Goal: Task Accomplishment & Management: Use online tool/utility

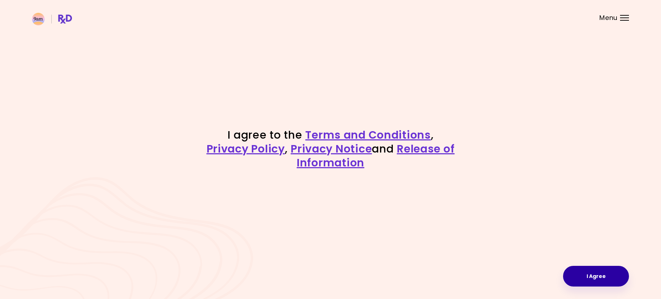
click at [592, 275] on button "I Agree" at bounding box center [596, 276] width 66 height 21
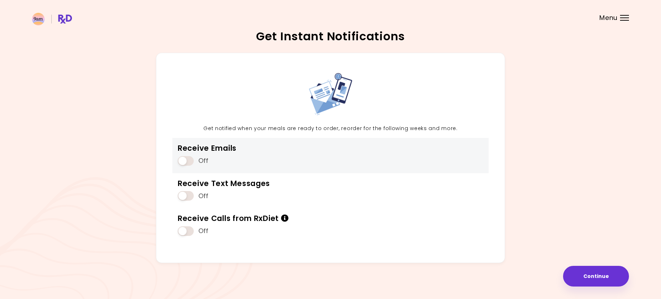
click at [189, 158] on span at bounding box center [186, 161] width 16 height 10
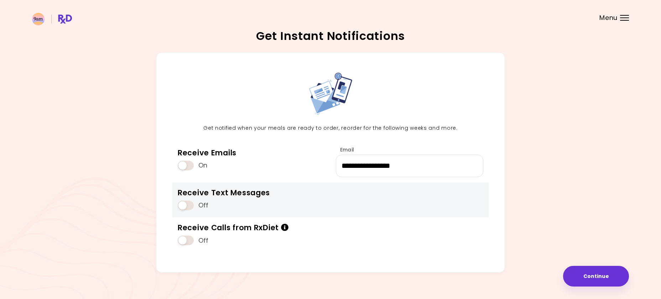
click at [188, 193] on div "Receive Text Messages" at bounding box center [224, 193] width 92 height 10
click at [188, 203] on span at bounding box center [186, 205] width 16 height 10
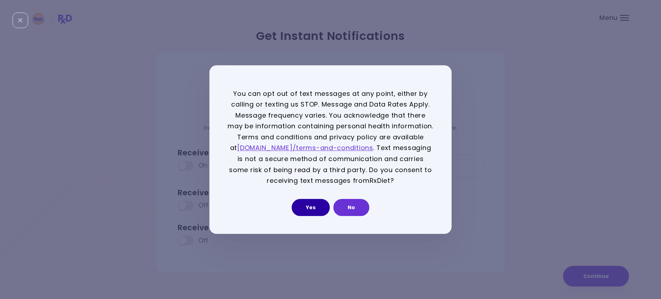
click at [314, 207] on button "Yes" at bounding box center [311, 207] width 38 height 17
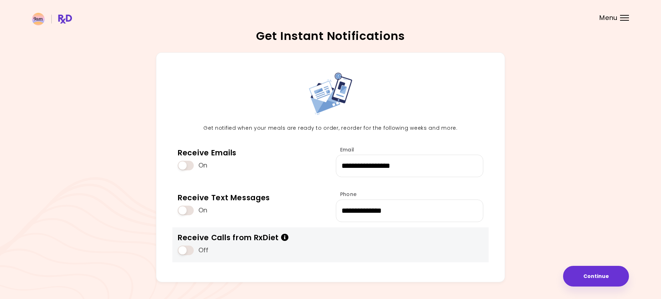
click at [186, 249] on span at bounding box center [186, 250] width 16 height 10
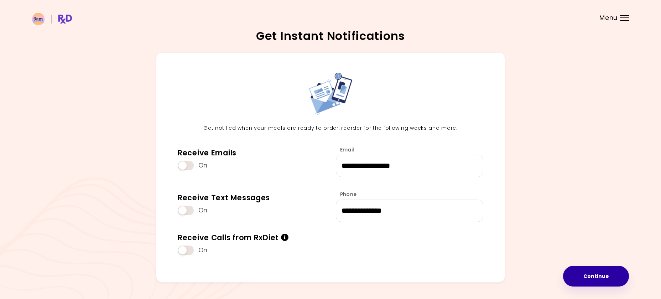
click at [602, 280] on button "Continue" at bounding box center [596, 276] width 66 height 21
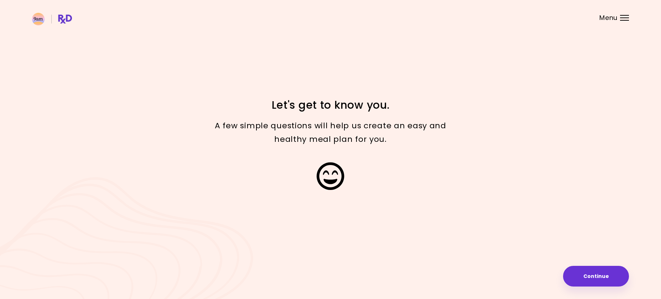
click at [602, 280] on button "Continue" at bounding box center [596, 276] width 66 height 21
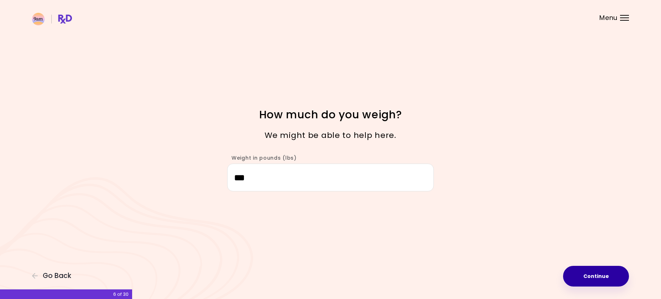
click at [589, 277] on button "Continue" at bounding box center [596, 276] width 66 height 21
select select "****"
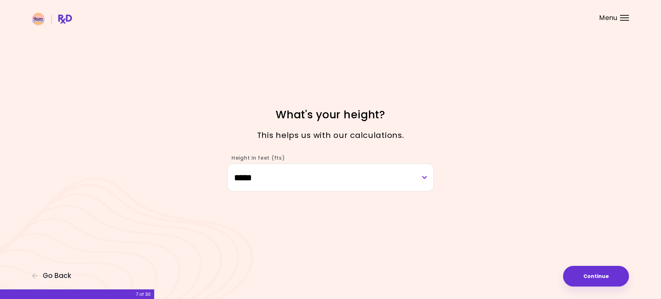
click at [589, 277] on button "Continue" at bounding box center [596, 276] width 66 height 21
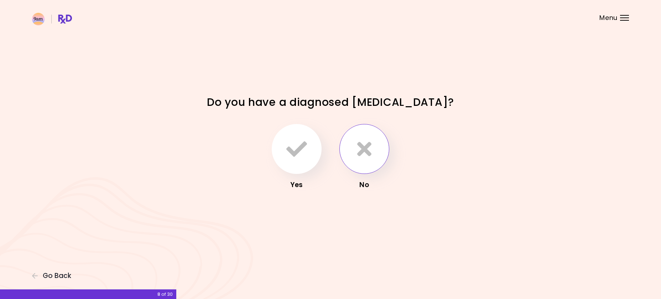
click at [364, 155] on icon "button" at bounding box center [364, 149] width 14 height 21
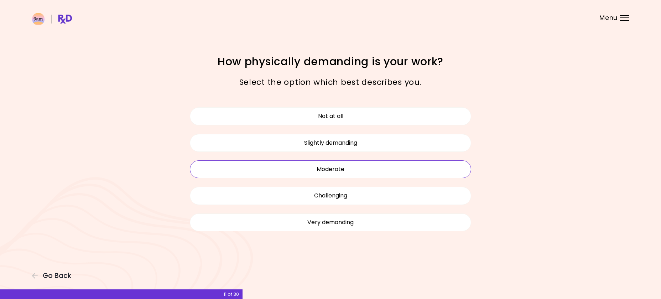
click at [351, 174] on button "Moderate" at bounding box center [330, 169] width 281 height 18
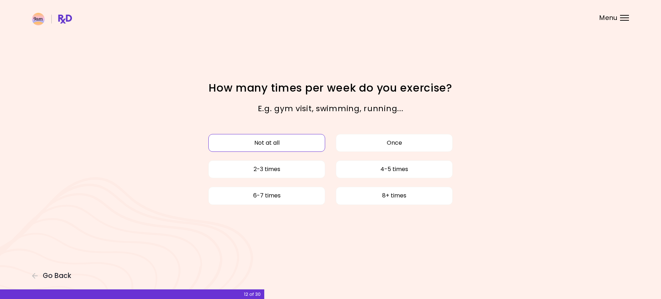
click at [293, 141] on button "Not at all" at bounding box center [266, 143] width 117 height 18
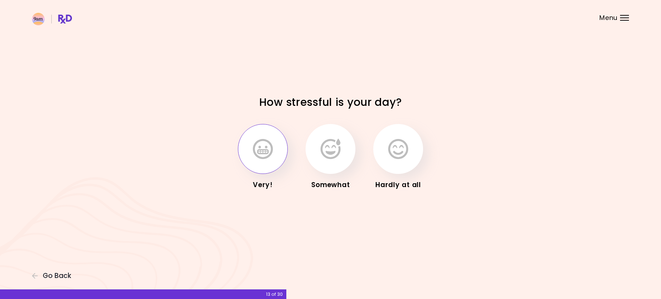
click at [268, 151] on icon "button" at bounding box center [263, 149] width 20 height 21
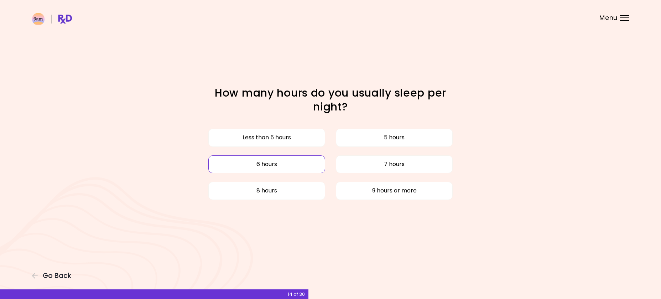
click at [277, 162] on button "6 hours" at bounding box center [266, 164] width 117 height 18
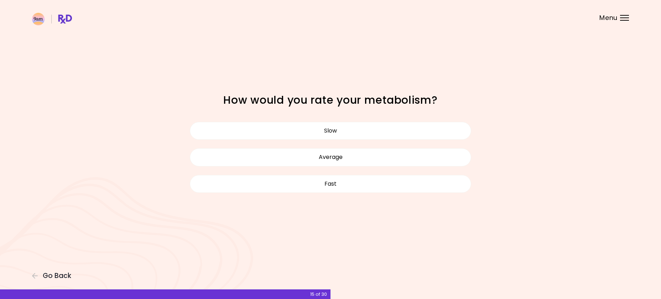
click at [277, 162] on button "Average" at bounding box center [330, 157] width 281 height 18
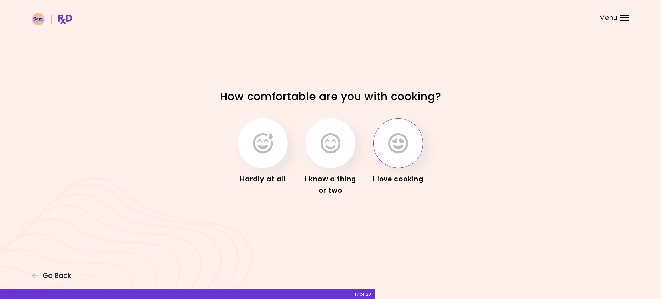
click at [403, 151] on icon "button" at bounding box center [398, 143] width 20 height 21
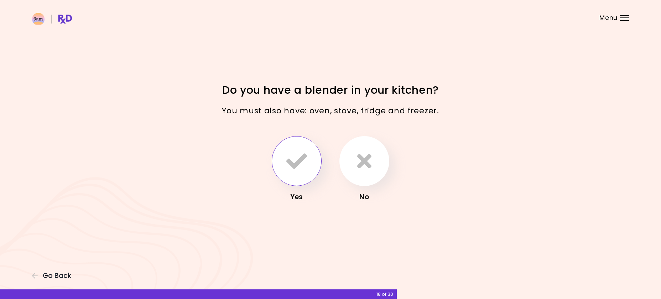
click at [293, 166] on icon "button" at bounding box center [296, 161] width 21 height 21
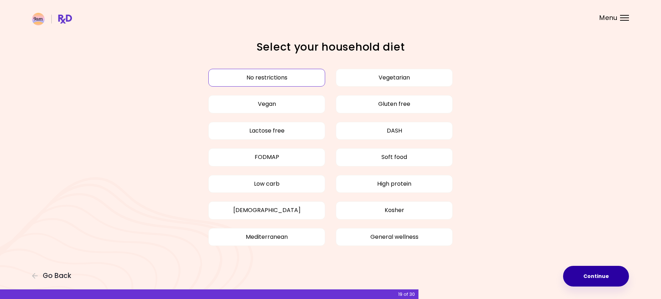
click at [596, 278] on button "Continue" at bounding box center [596, 276] width 66 height 21
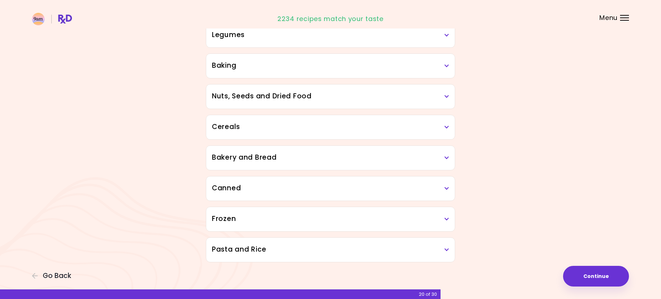
scroll to position [329, 0]
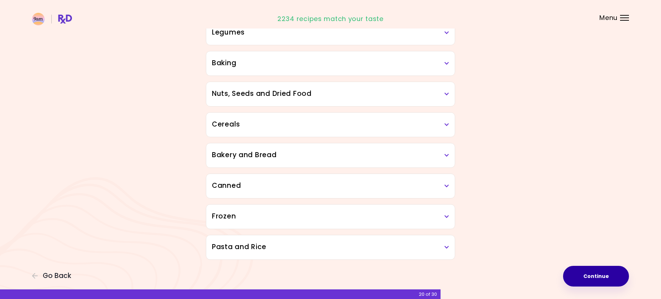
click at [606, 276] on button "Continue" at bounding box center [596, 276] width 66 height 21
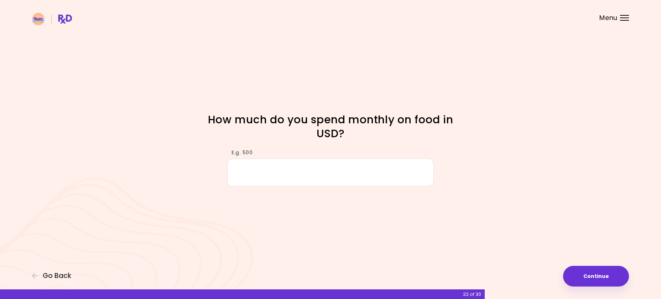
click at [349, 176] on input "E.g. 500" at bounding box center [330, 171] width 207 height 27
type input "***"
click at [597, 275] on button "Continue" at bounding box center [596, 276] width 66 height 21
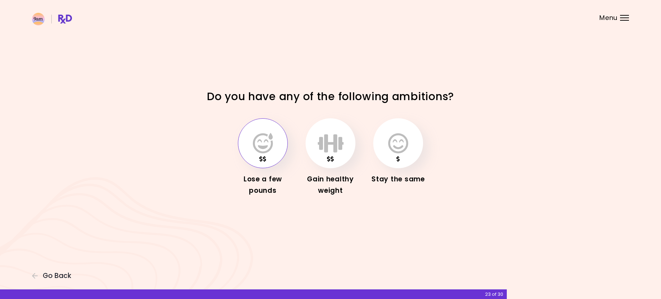
click at [263, 155] on button "button" at bounding box center [263, 143] width 50 height 50
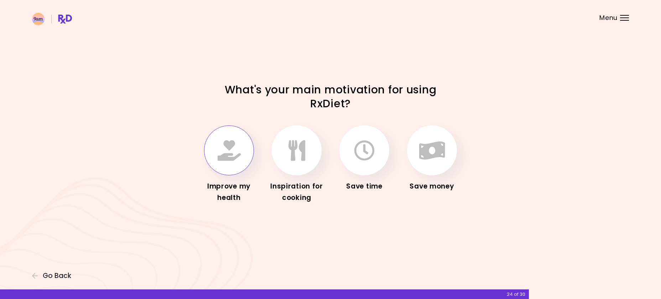
click at [241, 161] on button "button" at bounding box center [229, 150] width 50 height 50
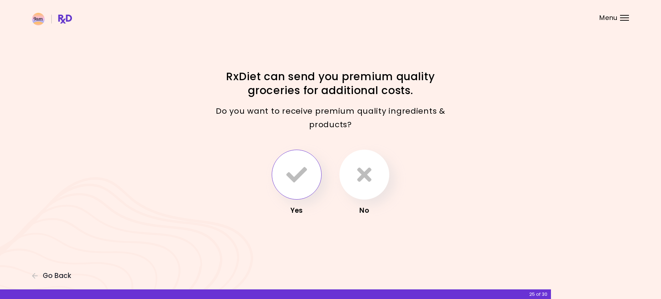
click at [296, 185] on icon "button" at bounding box center [296, 174] width 21 height 21
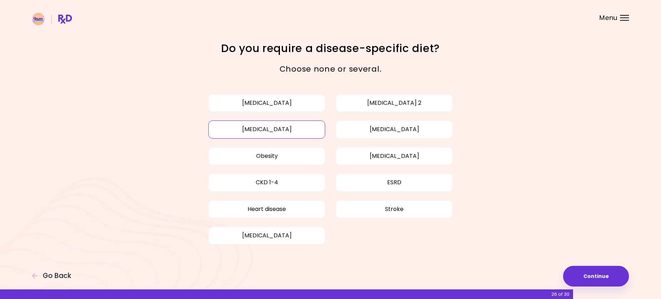
click at [270, 134] on button "[MEDICAL_DATA]" at bounding box center [266, 129] width 117 height 18
click at [272, 156] on button "Obesity" at bounding box center [266, 156] width 117 height 18
click at [600, 275] on button "Continue" at bounding box center [596, 276] width 66 height 21
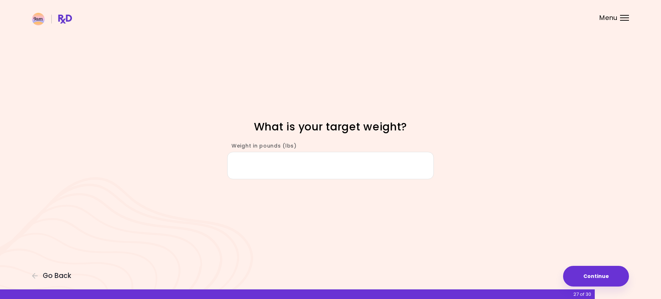
click at [394, 165] on input "Weight in pounds (lbs)" at bounding box center [330, 165] width 207 height 27
type input "***"
click at [599, 274] on button "Continue" at bounding box center [596, 276] width 66 height 21
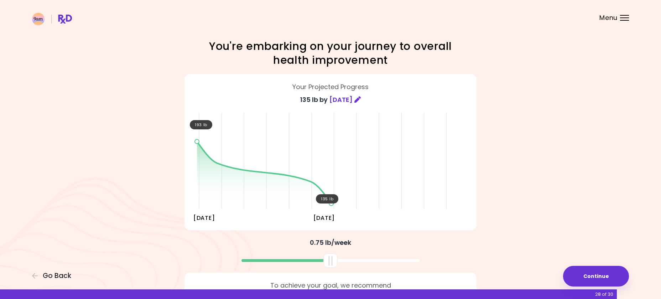
click at [361, 98] on icon at bounding box center [357, 99] width 6 height 6
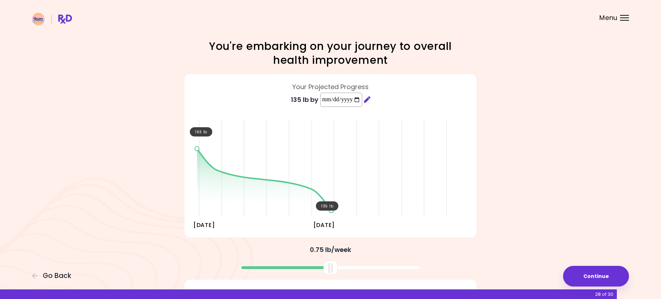
click at [361, 98] on input "**********" at bounding box center [341, 100] width 42 height 14
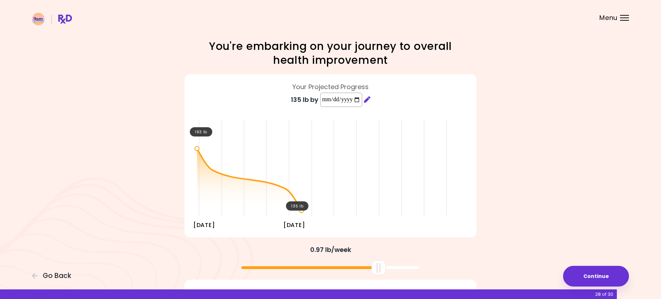
type input "**********"
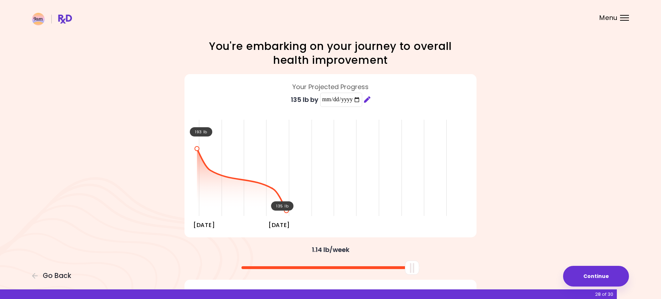
click at [560, 231] on div "**********" at bounding box center [330, 193] width 661 height 387
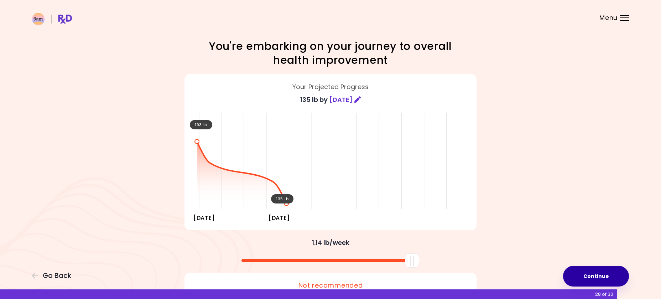
click at [607, 273] on button "Continue" at bounding box center [596, 276] width 66 height 21
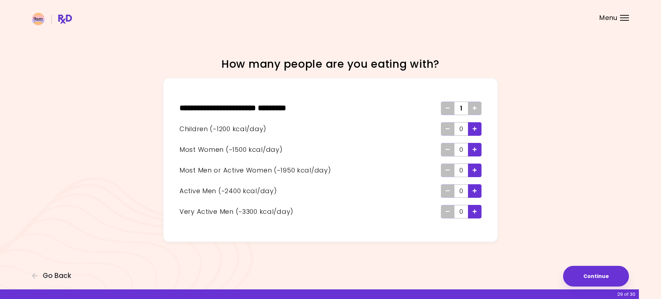
click at [476, 130] on icon "Add - Child" at bounding box center [474, 128] width 4 height 5
click at [477, 190] on div "Add - Active Man" at bounding box center [475, 191] width 14 height 14
click at [602, 274] on button "Continue" at bounding box center [596, 276] width 66 height 21
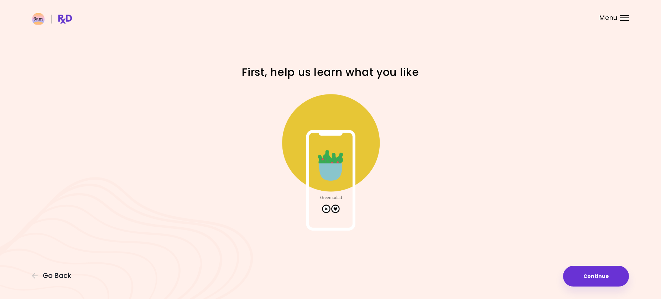
click at [336, 209] on img at bounding box center [330, 159] width 142 height 142
click at [331, 167] on img at bounding box center [330, 159] width 142 height 142
click at [601, 279] on button "Continue" at bounding box center [596, 276] width 66 height 21
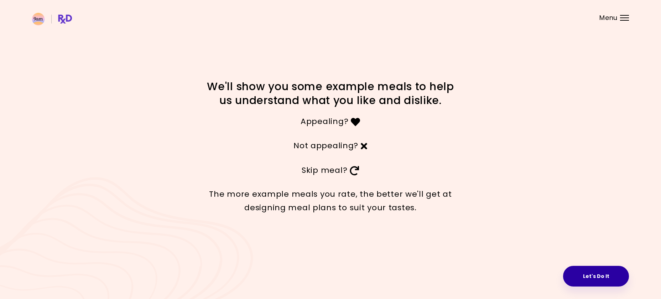
click at [606, 274] on button "Let's Do It" at bounding box center [596, 276] width 66 height 21
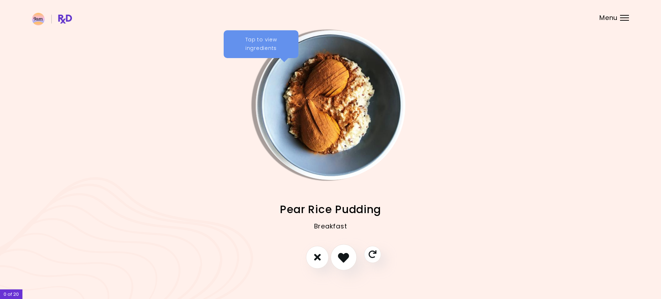
click at [348, 257] on icon "I like this recipe" at bounding box center [343, 256] width 11 height 11
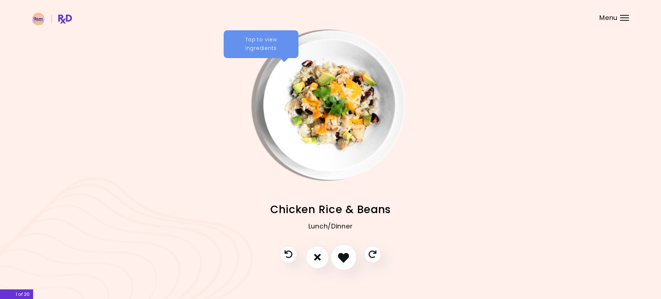
click at [348, 257] on icon "I like this recipe" at bounding box center [343, 256] width 11 height 11
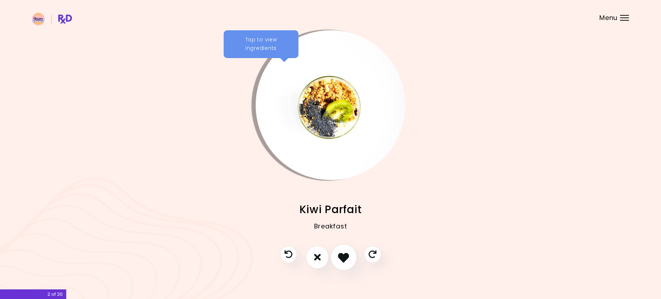
click at [348, 257] on icon "I like this recipe" at bounding box center [343, 256] width 11 height 11
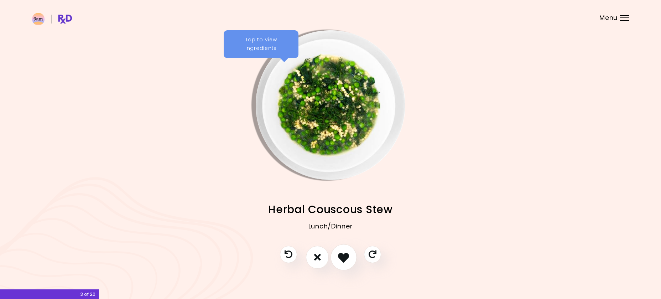
click at [348, 257] on icon "I like this recipe" at bounding box center [343, 256] width 11 height 11
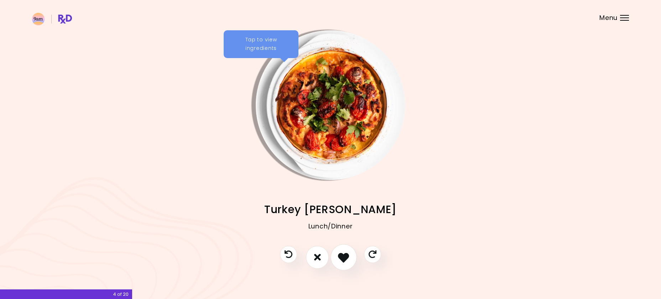
click at [348, 257] on icon "I like this recipe" at bounding box center [343, 256] width 11 height 11
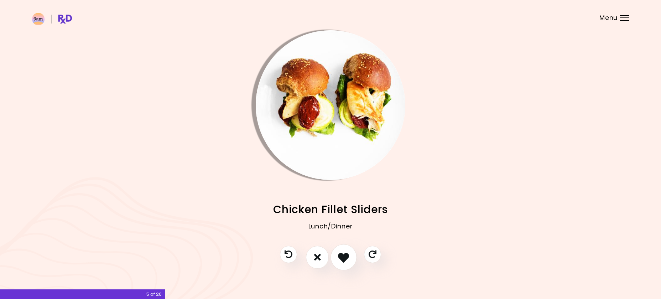
click at [348, 257] on icon "I like this recipe" at bounding box center [343, 256] width 11 height 11
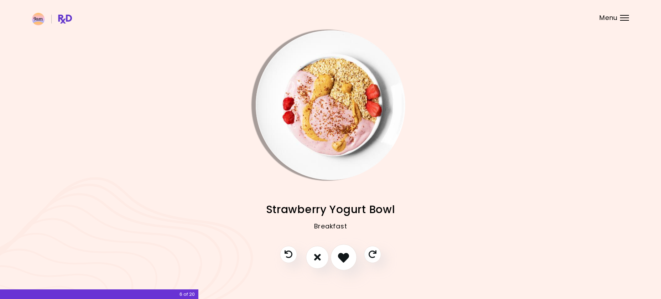
click at [348, 257] on icon "I like this recipe" at bounding box center [343, 256] width 11 height 11
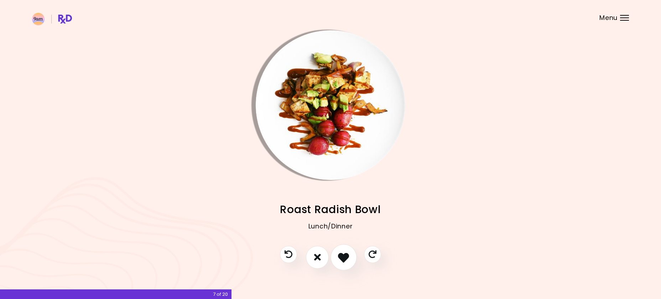
click at [348, 257] on icon "I like this recipe" at bounding box center [343, 256] width 11 height 11
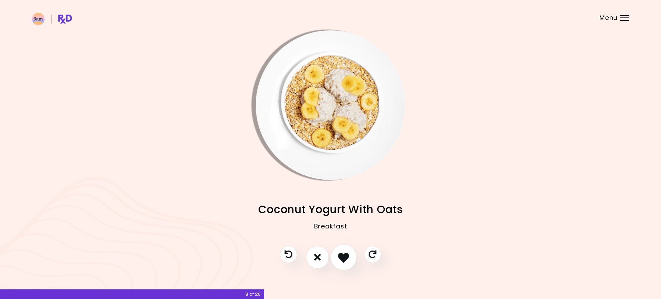
click at [348, 257] on icon "I like this recipe" at bounding box center [343, 256] width 11 height 11
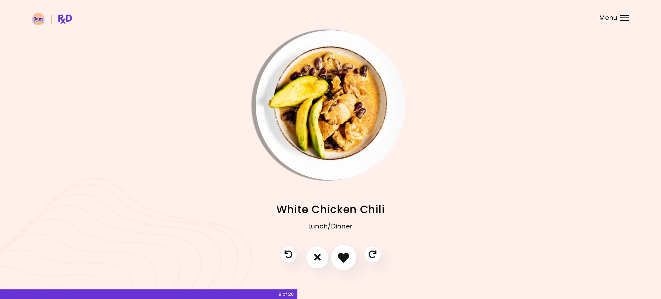
click at [348, 257] on icon "I like this recipe" at bounding box center [343, 256] width 11 height 11
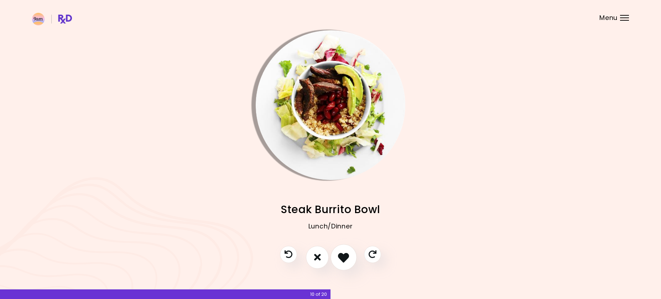
click at [348, 257] on icon "I like this recipe" at bounding box center [343, 256] width 11 height 11
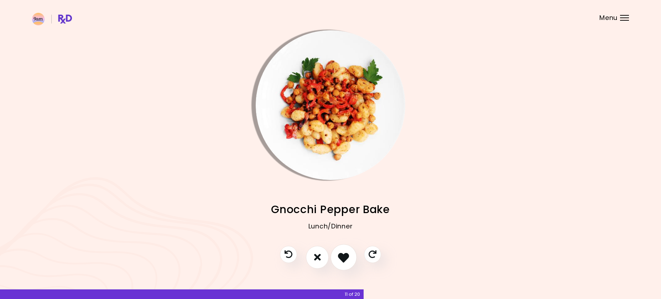
click at [348, 257] on icon "I like this recipe" at bounding box center [343, 256] width 11 height 11
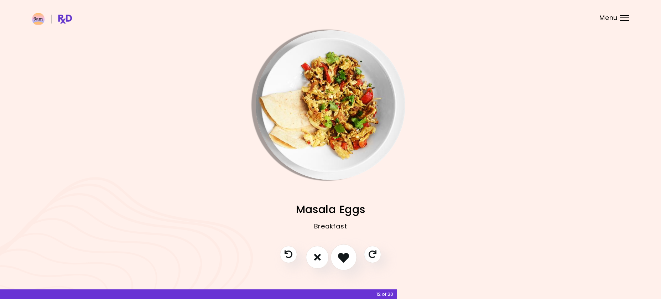
click at [348, 257] on icon "I like this recipe" at bounding box center [343, 256] width 11 height 11
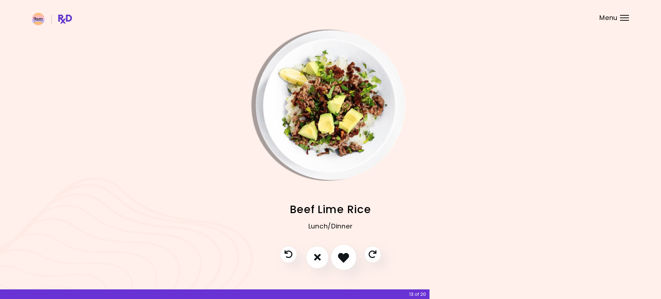
click at [348, 257] on icon "I like this recipe" at bounding box center [343, 256] width 11 height 11
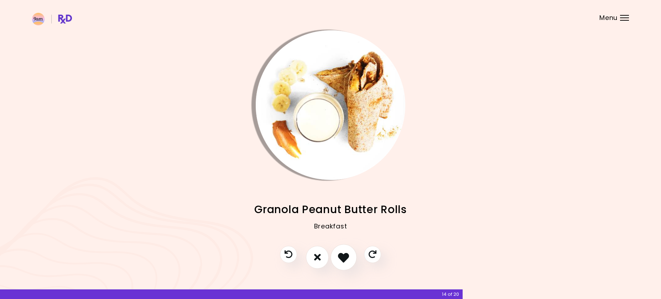
click at [348, 257] on icon "I like this recipe" at bounding box center [343, 256] width 11 height 11
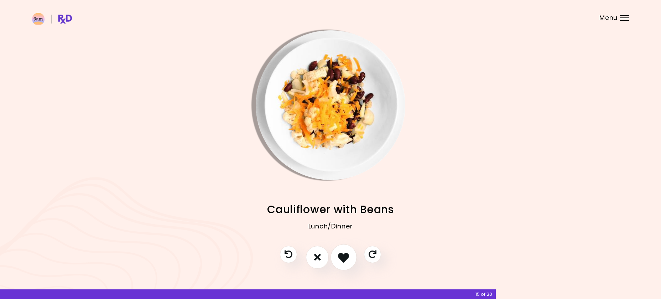
click at [347, 257] on icon "I like this recipe" at bounding box center [343, 256] width 11 height 11
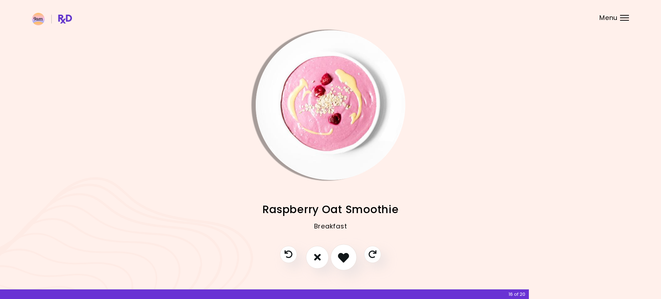
click at [347, 257] on icon "I like this recipe" at bounding box center [343, 256] width 11 height 11
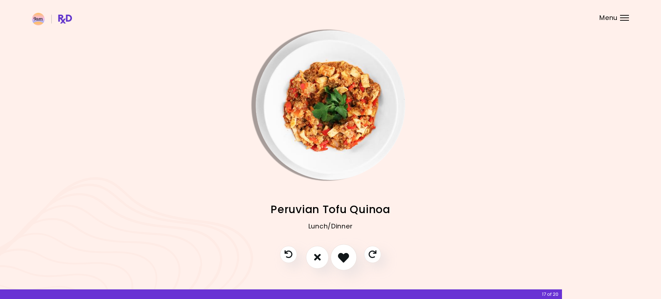
click at [347, 257] on icon "I like this recipe" at bounding box center [343, 256] width 11 height 11
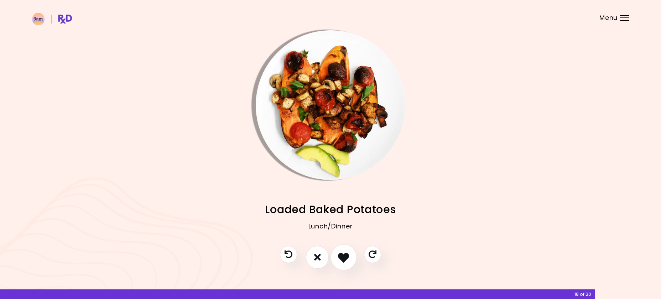
click at [347, 257] on icon "I like this recipe" at bounding box center [343, 256] width 11 height 11
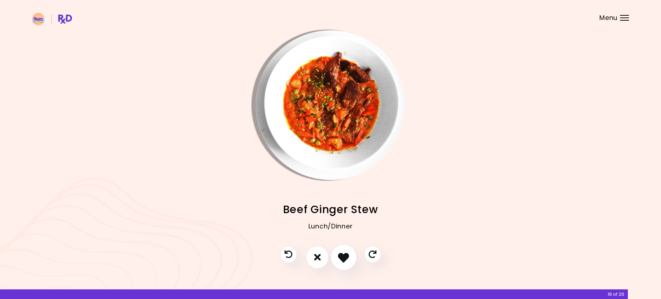
click at [347, 257] on icon "I like this recipe" at bounding box center [343, 256] width 11 height 11
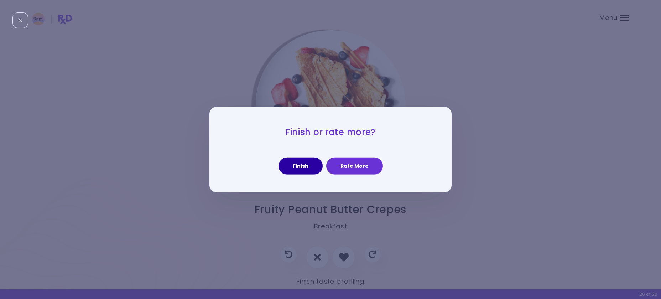
click at [303, 169] on button "Finish" at bounding box center [300, 165] width 44 height 17
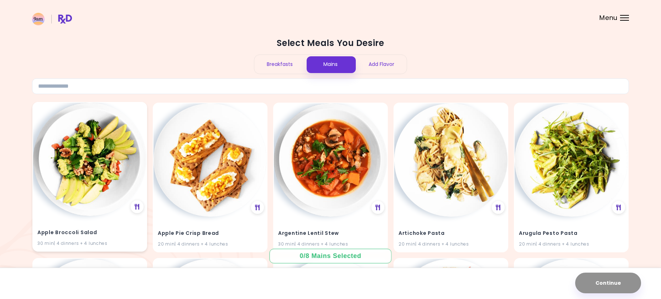
click at [101, 177] on img at bounding box center [89, 159] width 113 height 113
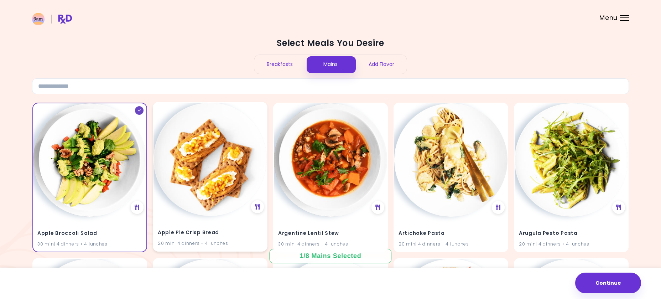
click at [232, 194] on img at bounding box center [209, 159] width 113 height 113
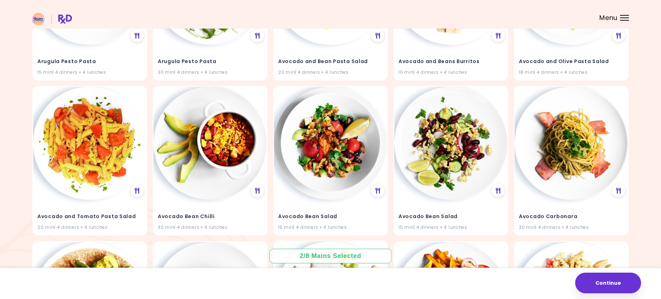
scroll to position [472, 0]
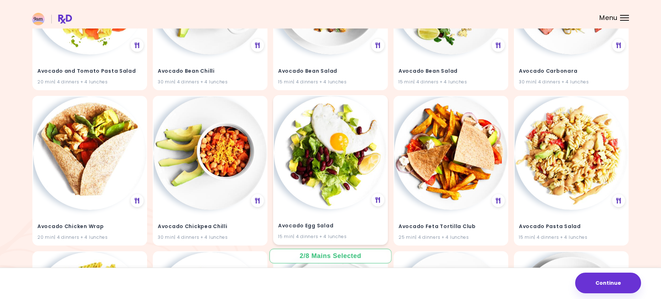
click at [341, 197] on img at bounding box center [330, 152] width 113 height 113
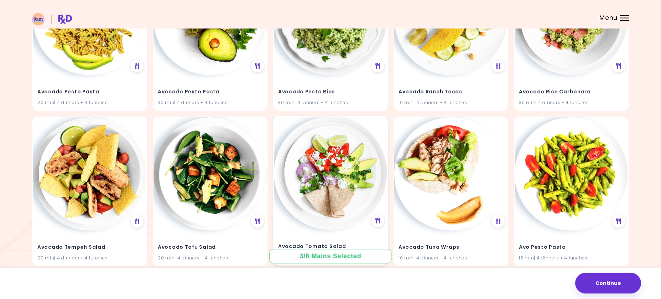
scroll to position [763, 0]
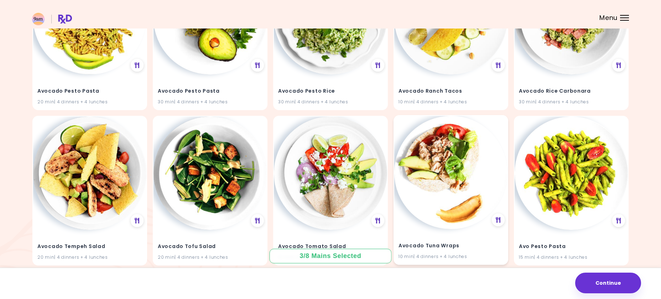
click at [430, 181] on img at bounding box center [450, 172] width 113 height 113
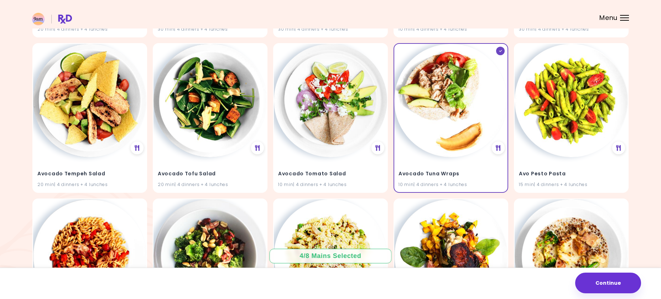
scroll to position [981, 0]
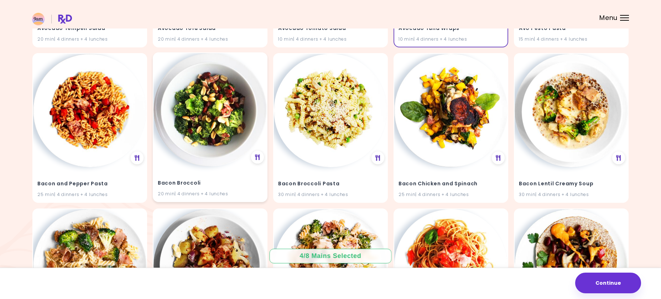
click at [220, 121] on img at bounding box center [209, 109] width 113 height 113
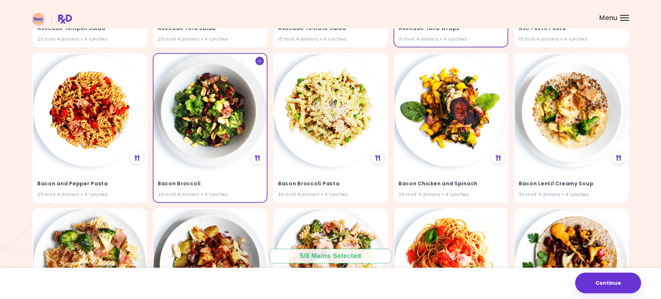
scroll to position [1090, 0]
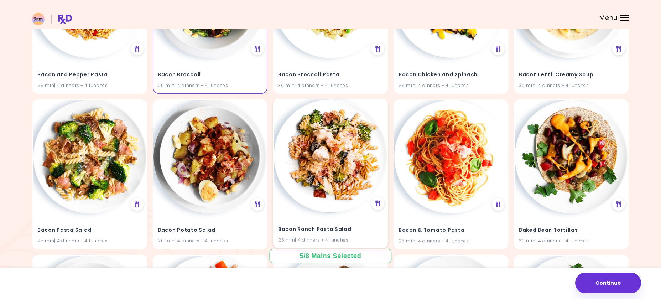
click at [338, 182] on img at bounding box center [330, 155] width 113 height 113
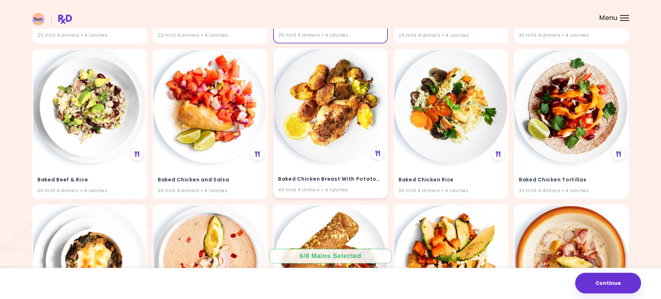
scroll to position [1307, 0]
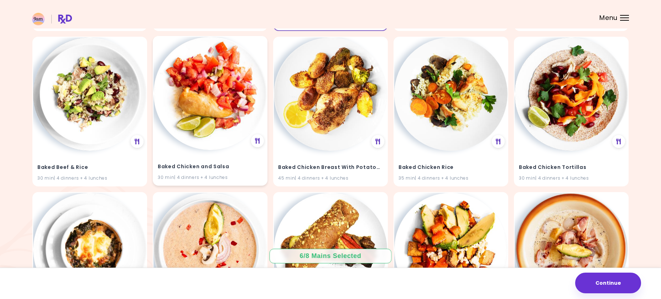
click at [218, 102] on img at bounding box center [209, 93] width 113 height 113
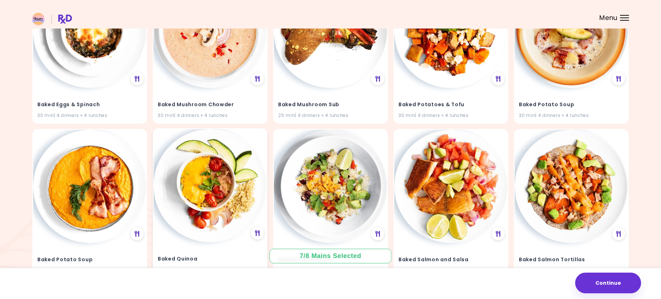
scroll to position [1562, 0]
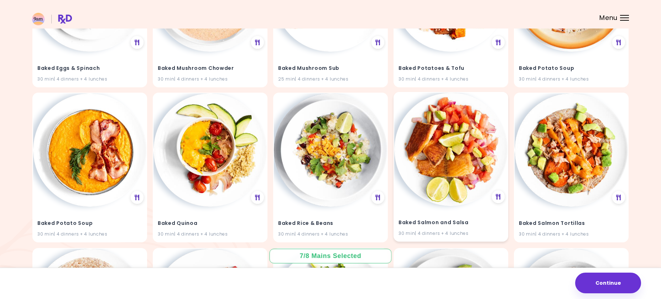
click at [439, 171] on img at bounding box center [450, 149] width 113 height 113
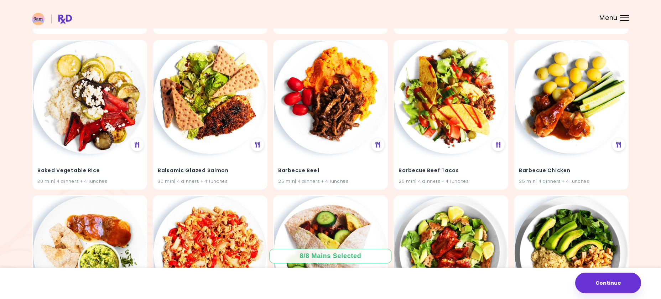
scroll to position [2070, 0]
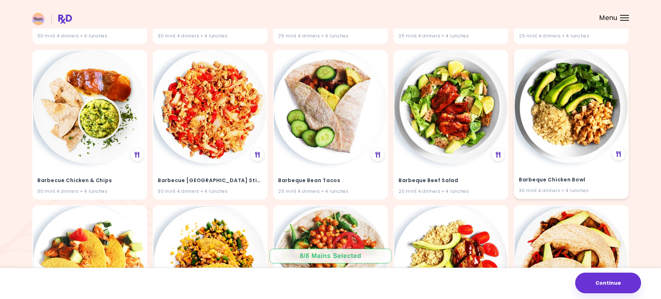
click at [569, 127] on img at bounding box center [570, 106] width 113 height 113
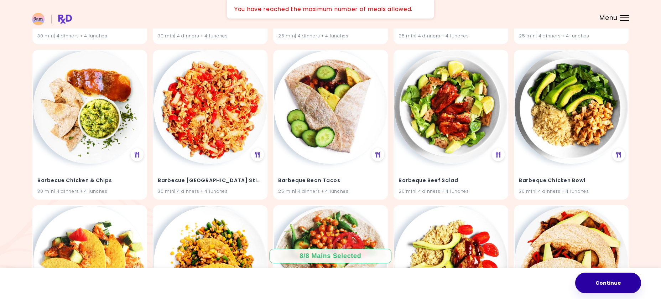
click at [612, 285] on button "Continue" at bounding box center [608, 282] width 66 height 21
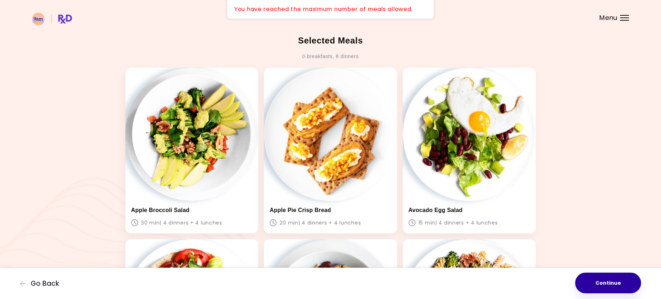
click at [623, 281] on button "Continue" at bounding box center [608, 282] width 66 height 21
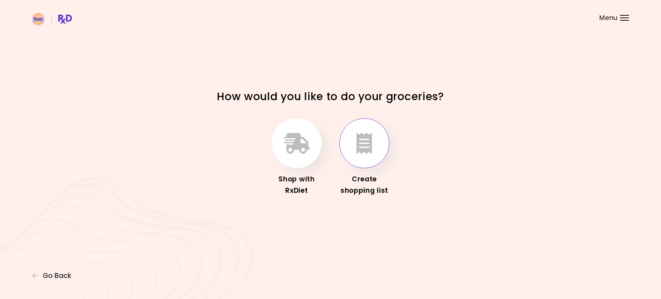
click at [359, 152] on icon "button" at bounding box center [364, 143] width 16 height 21
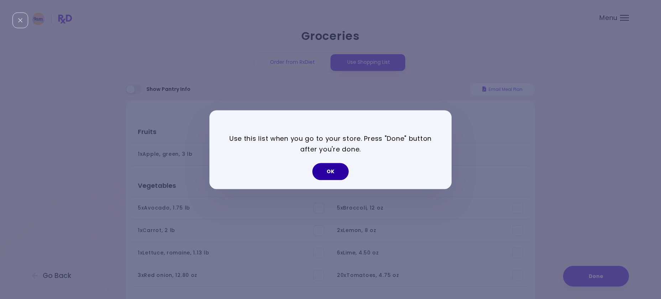
click at [331, 173] on button "OK" at bounding box center [330, 171] width 36 height 17
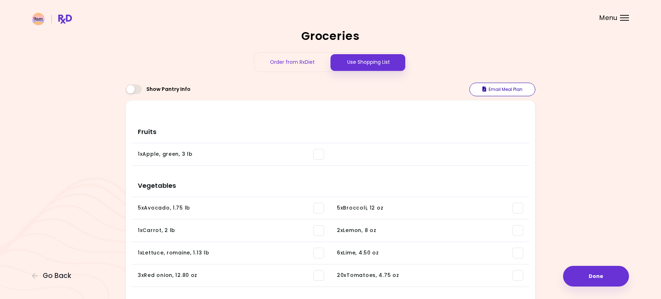
click at [500, 91] on button "Email Meal Plan" at bounding box center [502, 90] width 66 height 14
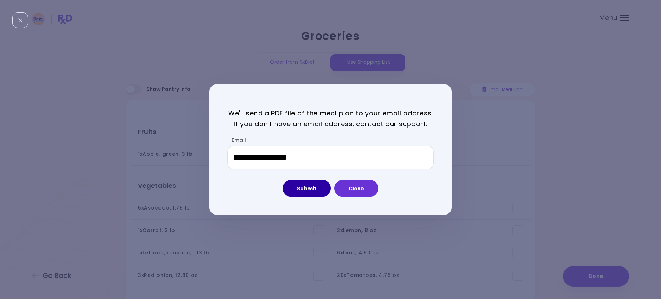
click at [316, 191] on button "Submit" at bounding box center [307, 188] width 48 height 17
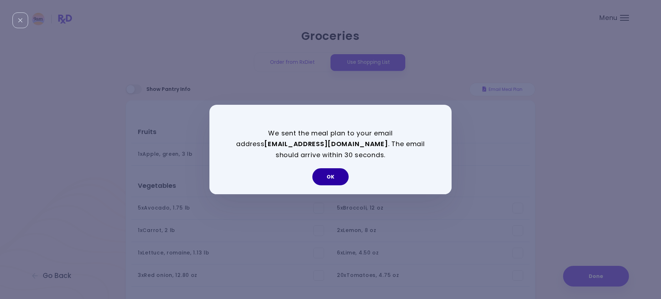
click at [336, 174] on button "OK" at bounding box center [330, 176] width 36 height 17
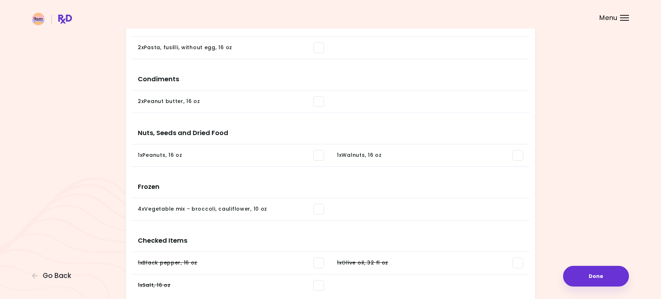
scroll to position [663, 0]
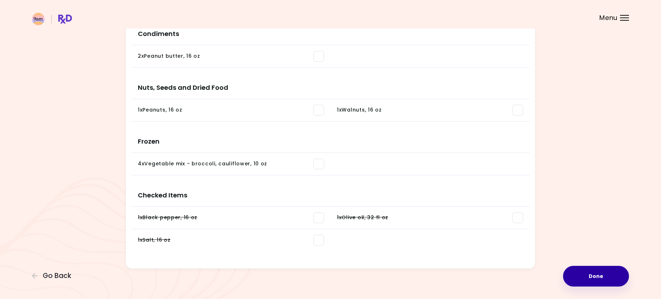
drag, startPoint x: 586, startPoint y: 272, endPoint x: 587, endPoint y: 267, distance: 4.8
click at [587, 272] on button "Done" at bounding box center [596, 276] width 66 height 21
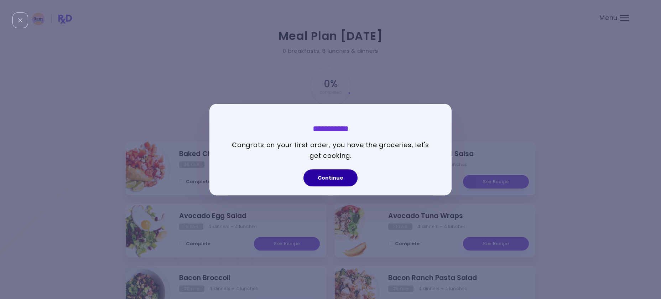
click at [341, 182] on button "Continue" at bounding box center [330, 177] width 54 height 17
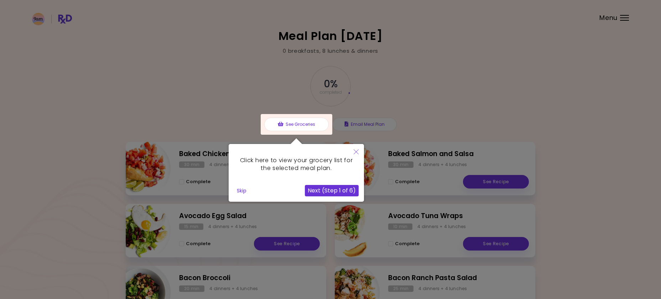
scroll to position [121, 0]
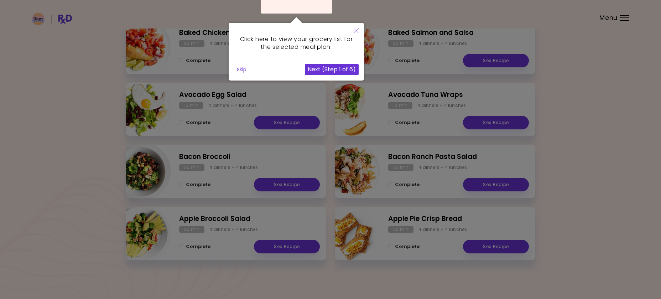
click at [333, 68] on button "Next (Step 1 of 6)" at bounding box center [332, 69] width 54 height 11
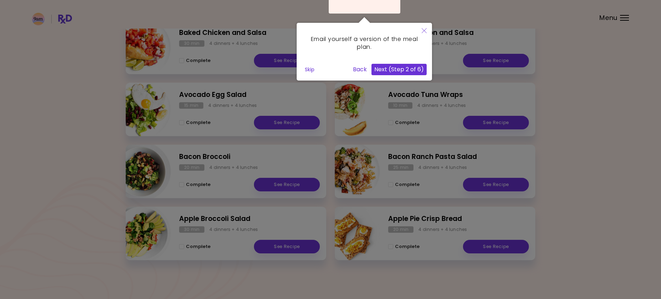
click at [397, 72] on button "Next (Step 2 of 6)" at bounding box center [398, 69] width 55 height 11
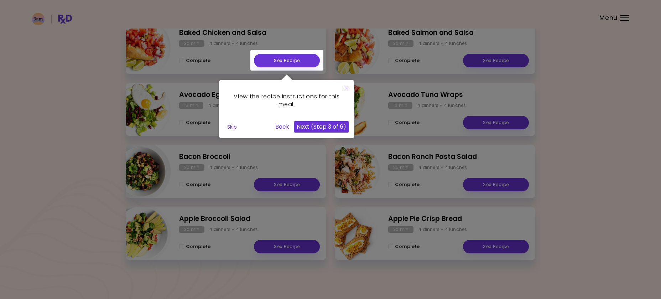
click at [327, 125] on button "Next (Step 3 of 6)" at bounding box center [321, 126] width 55 height 11
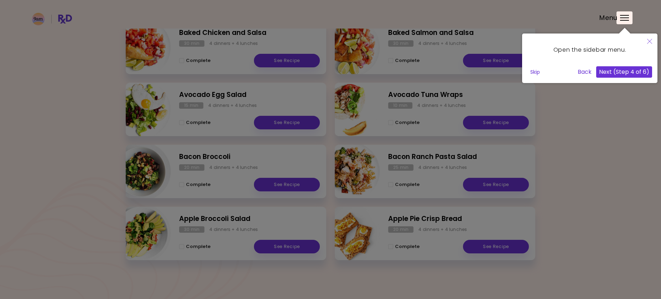
click at [637, 72] on button "Next (Step 4 of 6)" at bounding box center [624, 71] width 56 height 11
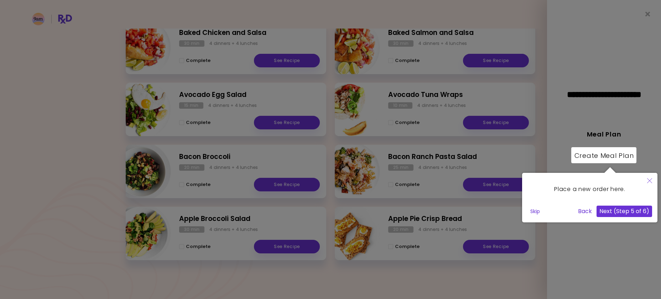
click at [630, 212] on button "Next (Step 5 of 6)" at bounding box center [624, 210] width 56 height 11
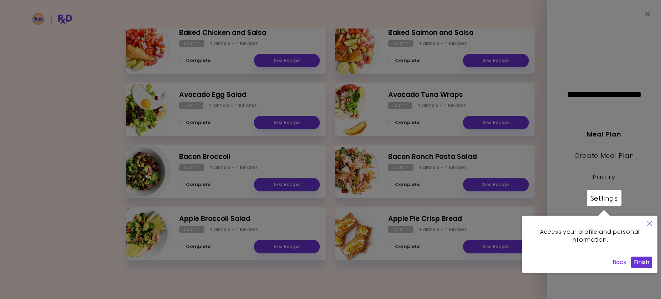
click at [640, 262] on button "Finish" at bounding box center [641, 261] width 21 height 11
